Goal: Navigation & Orientation: Find specific page/section

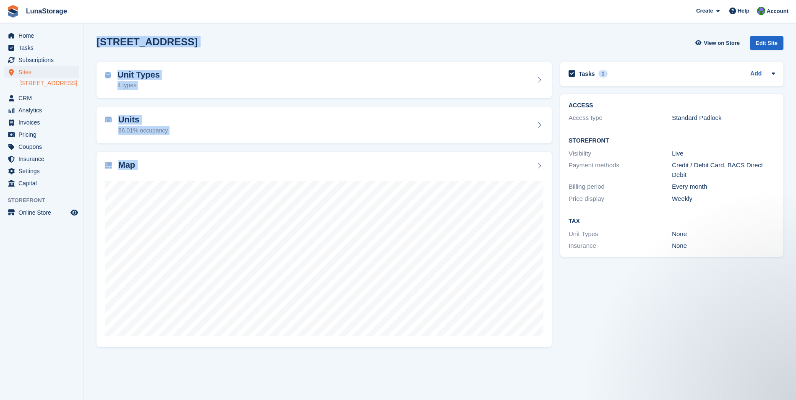
drag, startPoint x: 91, startPoint y: 30, endPoint x: 549, endPoint y: 373, distance: 572.7
click at [549, 373] on section "Oxford Road Gerrards Cross SL9 7BB View on Store Edit Site Unit Types 4 types U…" at bounding box center [440, 200] width 712 height 400
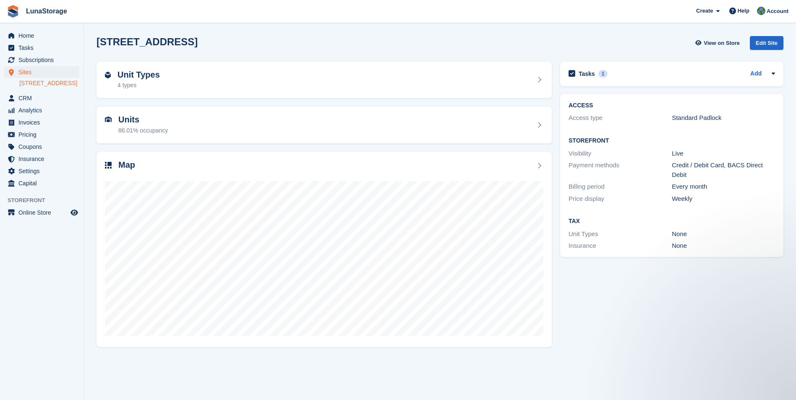
drag, startPoint x: 549, startPoint y: 373, endPoint x: 620, endPoint y: 365, distance: 71.8
click at [626, 367] on section "Oxford Road Gerrards Cross SL9 7BB View on Store Edit Site Unit Types 4 types U…" at bounding box center [440, 200] width 712 height 400
click at [23, 39] on span "Home" at bounding box center [43, 36] width 50 height 12
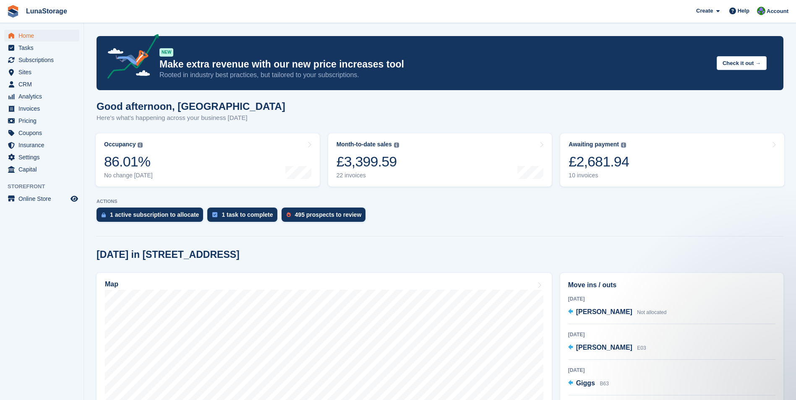
click at [335, 5] on span "LunaStorage Create Subscription Invoice Contact Deal Discount Page Help Chat Su…" at bounding box center [398, 11] width 796 height 23
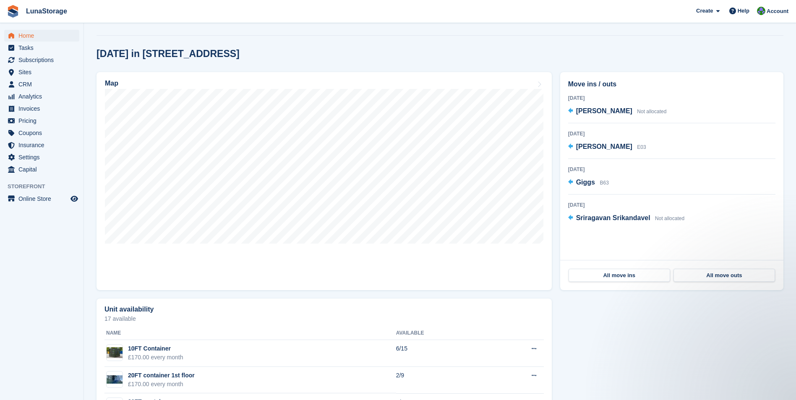
scroll to position [210, 0]
